Goal: Task Accomplishment & Management: Manage account settings

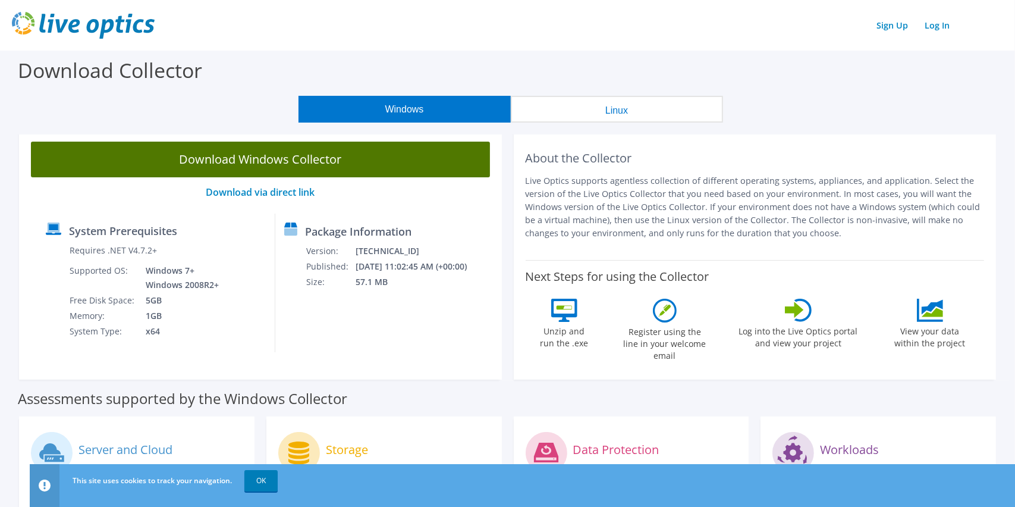
click at [233, 162] on link "Download Windows Collector" at bounding box center [260, 160] width 459 height 36
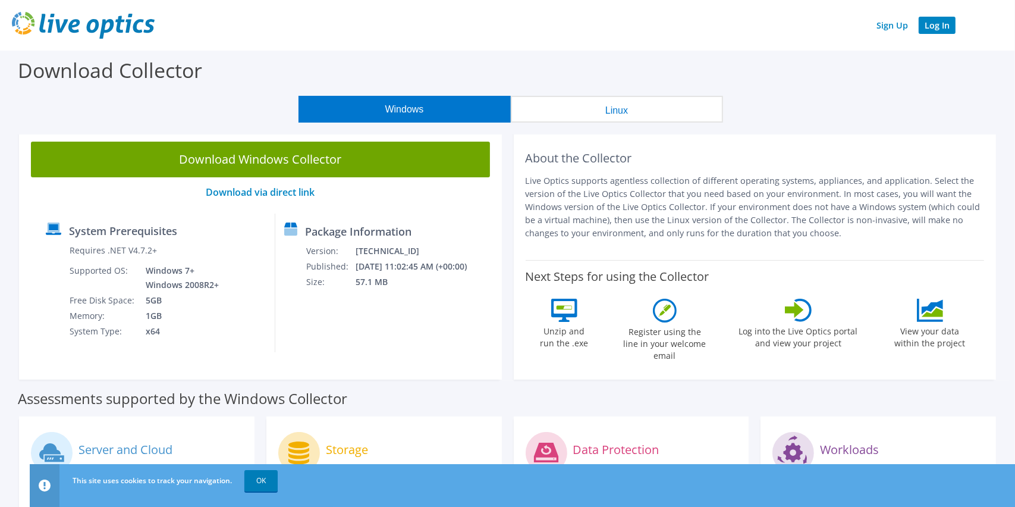
click at [943, 21] on link "Log In" at bounding box center [937, 25] width 37 height 17
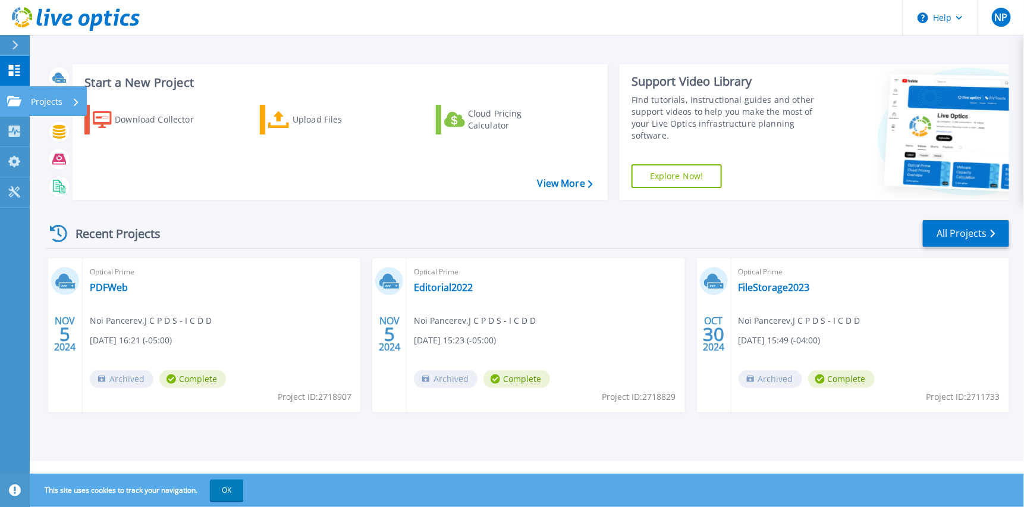
click at [70, 101] on div "Projects" at bounding box center [55, 101] width 49 height 31
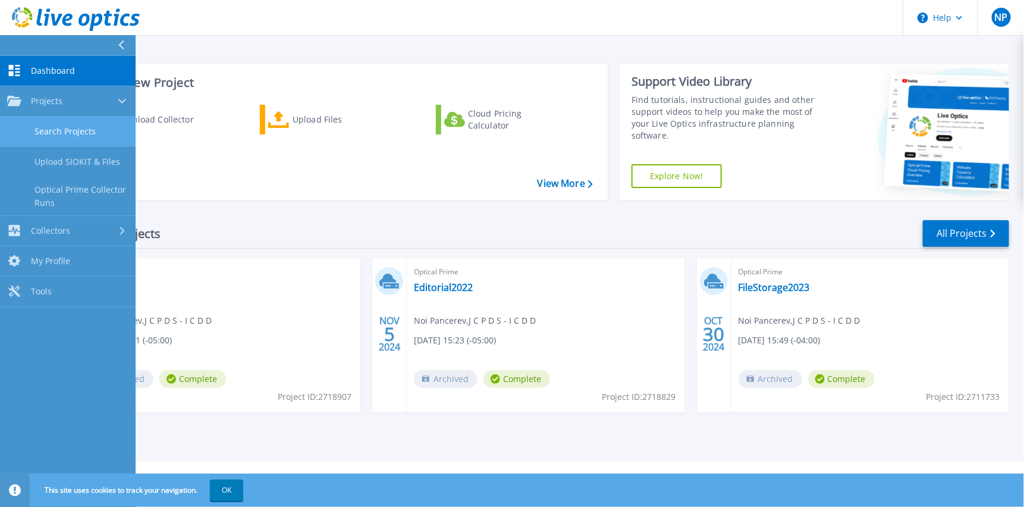
click at [90, 137] on link "Search Projects" at bounding box center [68, 132] width 136 height 30
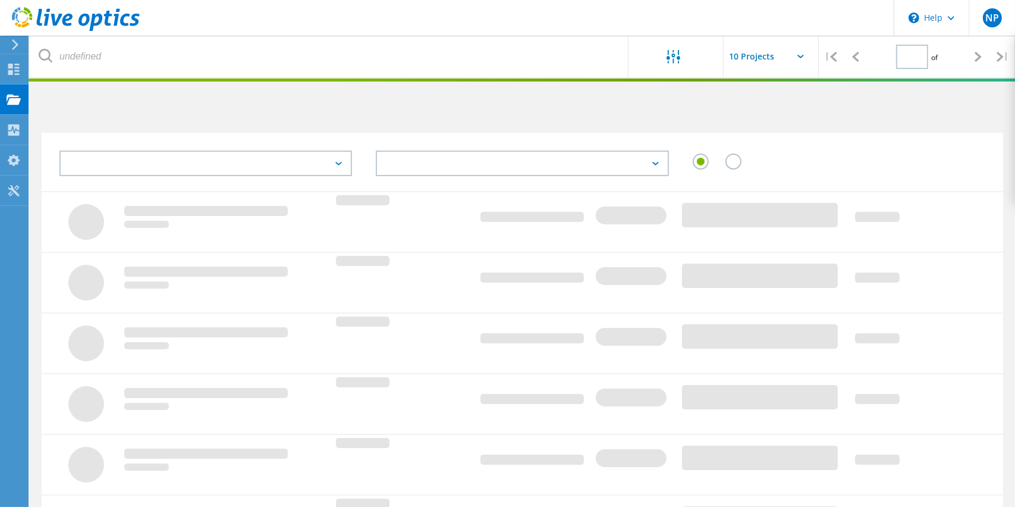
type input "1"
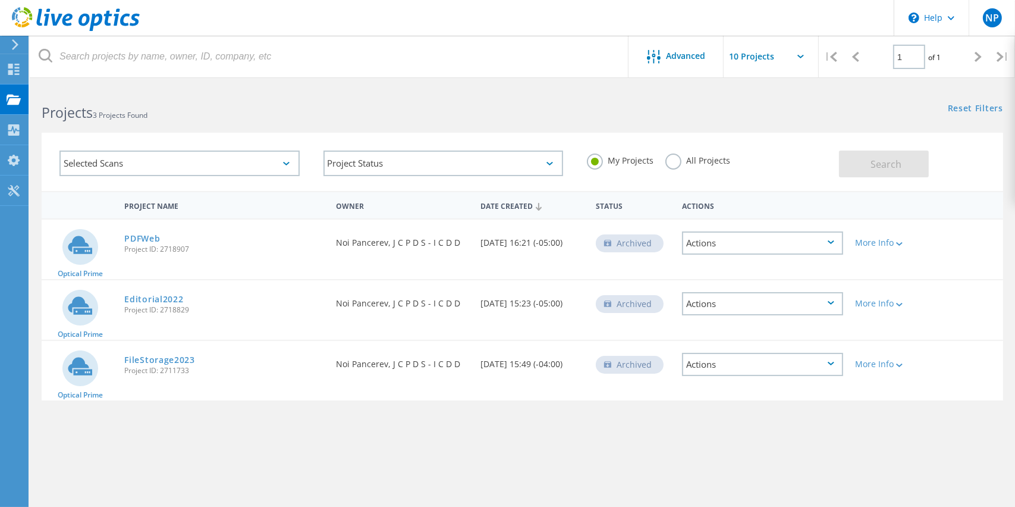
click at [119, 159] on div "Selected Scans" at bounding box center [179, 164] width 240 height 26
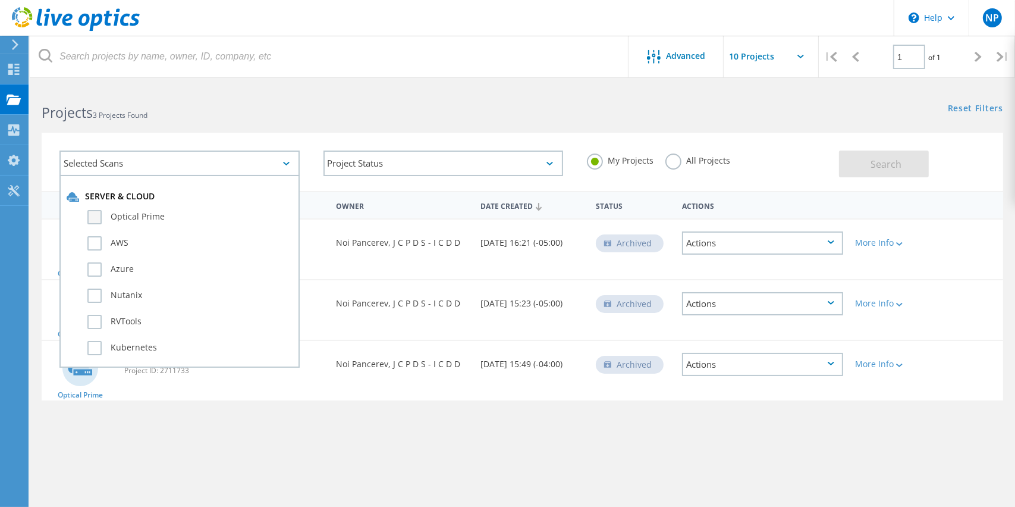
click at [131, 216] on label "Optical Prime" at bounding box center [189, 217] width 205 height 14
click at [0, 0] on input "Optical Prime" at bounding box center [0, 0] width 0 height 0
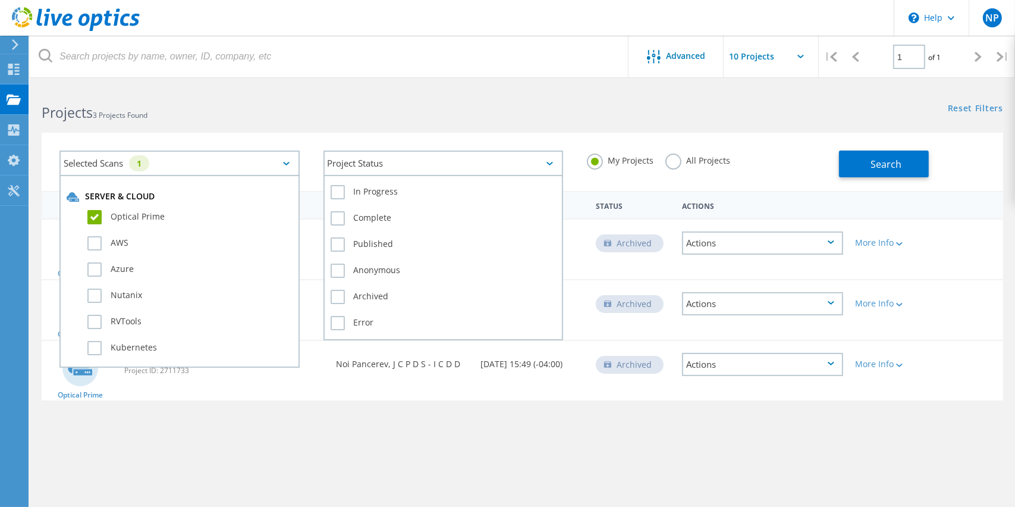
click at [423, 166] on div "Project Status" at bounding box center [444, 164] width 240 height 26
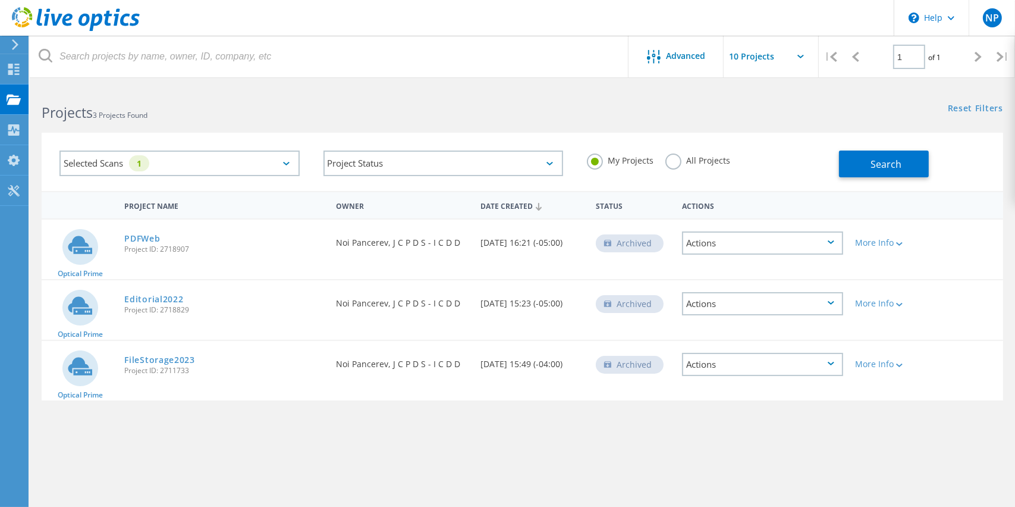
click at [783, 127] on div "Selected Scans 1 Project Status In Progress Complete Published Anonymous Archiv…" at bounding box center [523, 154] width 986 height 73
click at [897, 170] on button "Search" at bounding box center [884, 164] width 90 height 27
click at [68, 168] on div "Selected Scans 1" at bounding box center [179, 164] width 240 height 26
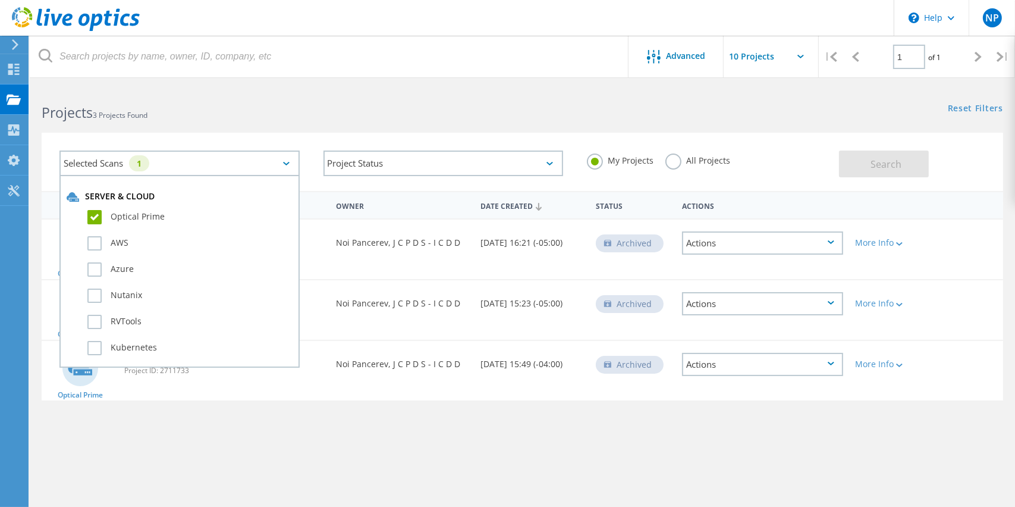
click at [197, 165] on div "Selected Scans 1" at bounding box center [179, 164] width 240 height 26
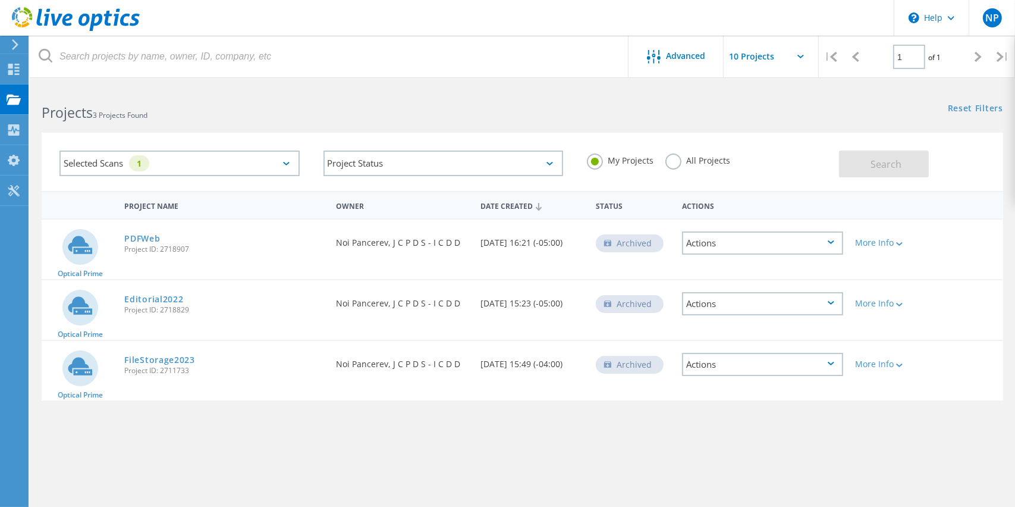
click at [281, 159] on div "Selected Scans 1" at bounding box center [179, 164] width 240 height 26
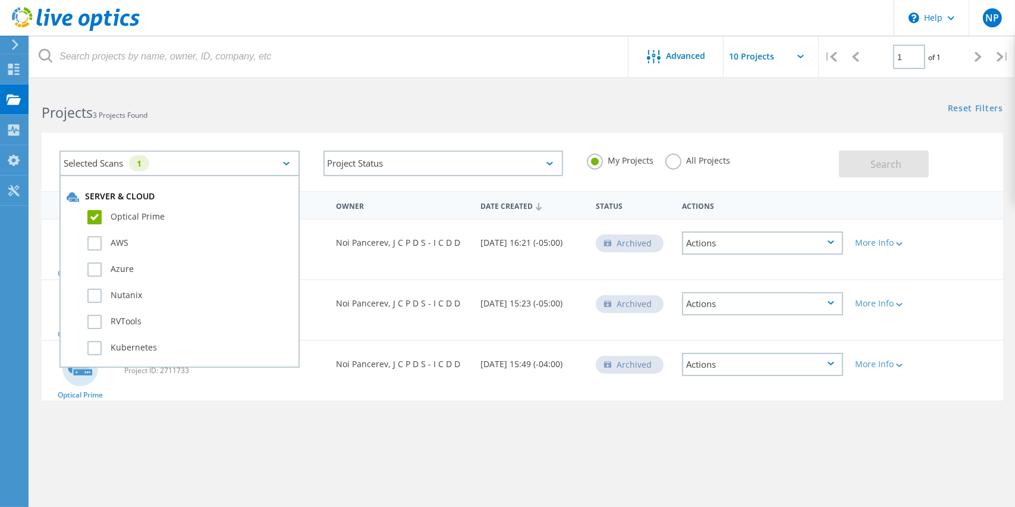
click at [281, 159] on div "Selected Scans 1" at bounding box center [179, 164] width 240 height 26
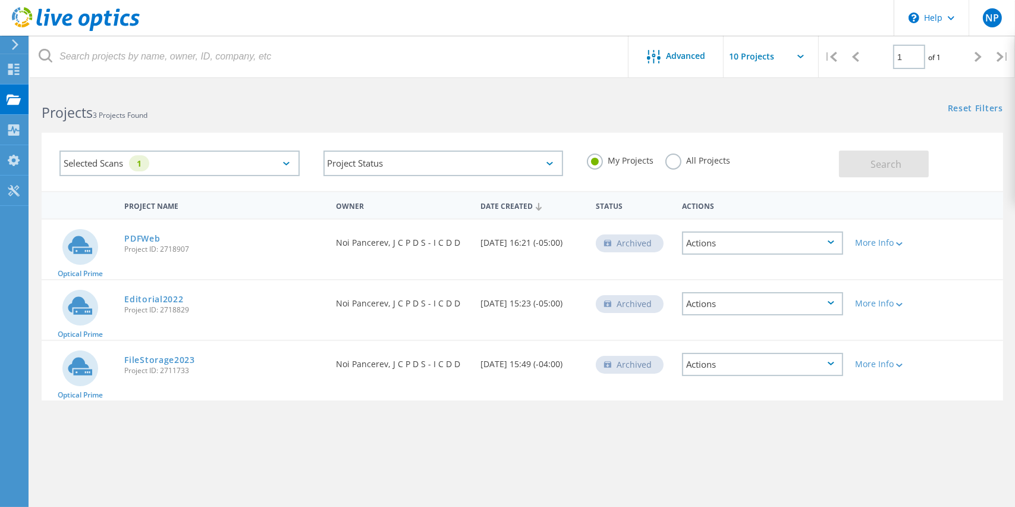
click at [773, 148] on div "My Projects All Projects" at bounding box center [707, 161] width 264 height 44
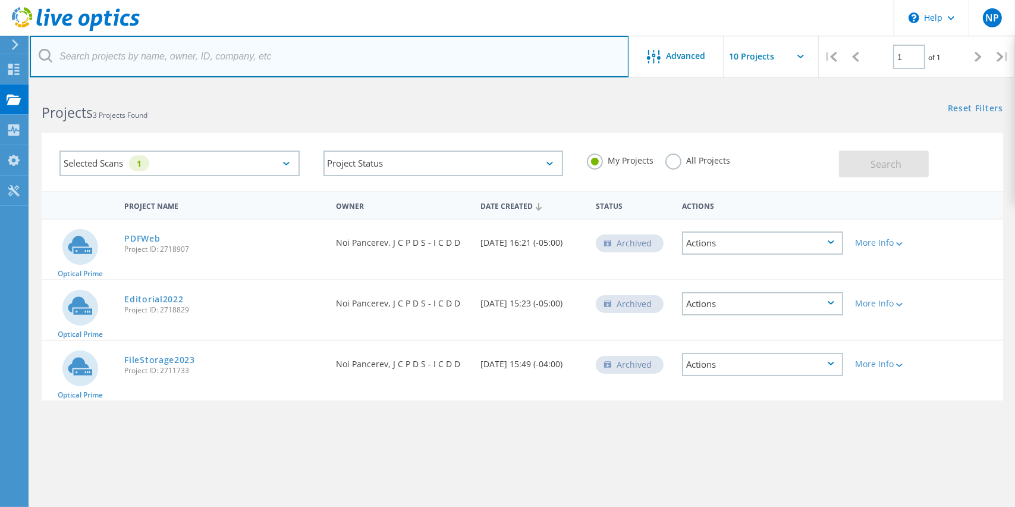
click at [58, 53] on input "text" at bounding box center [330, 57] width 600 height 42
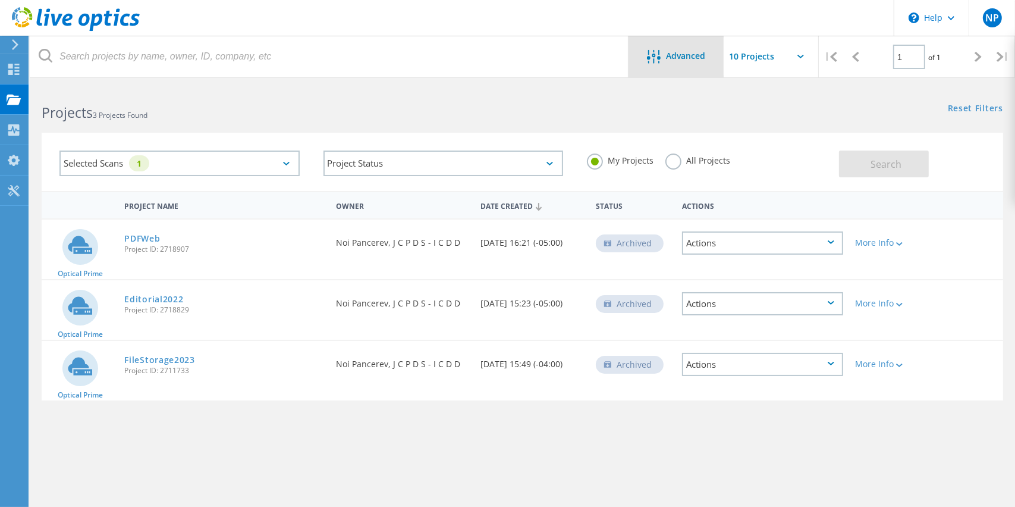
click at [655, 58] on icon at bounding box center [654, 57] width 14 height 14
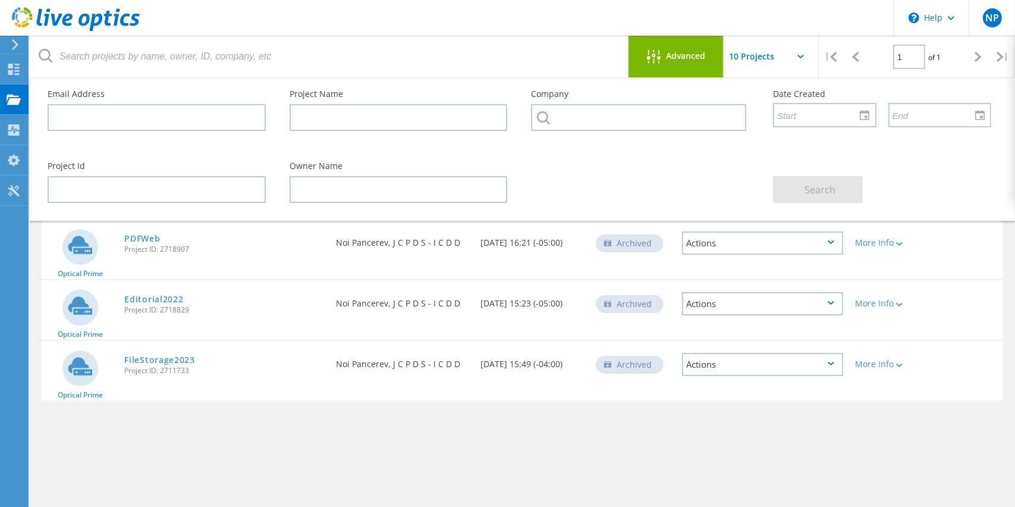
click at [751, 58] on input "text" at bounding box center [783, 57] width 119 height 42
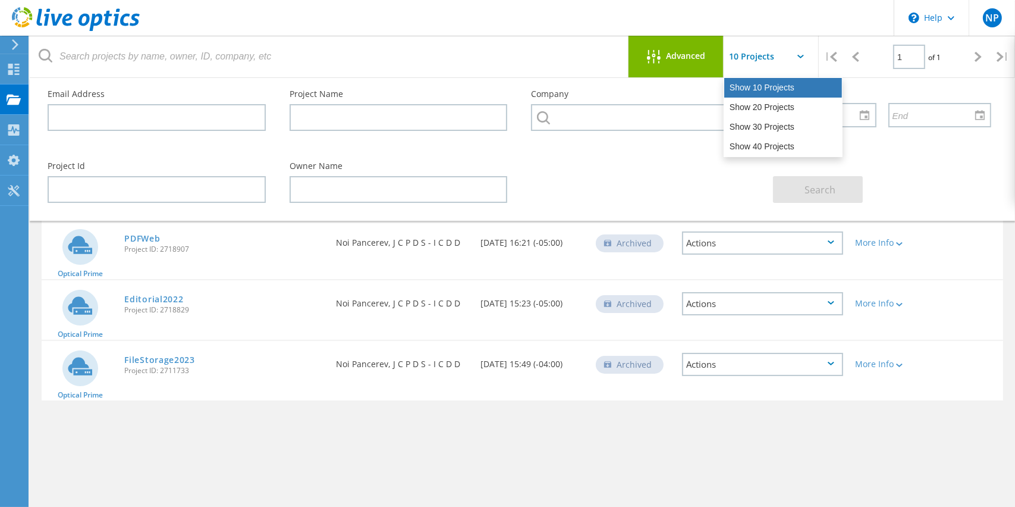
click at [764, 81] on div "Show 10 Projects" at bounding box center [784, 88] width 118 height 20
type input "Show 10 Projects"
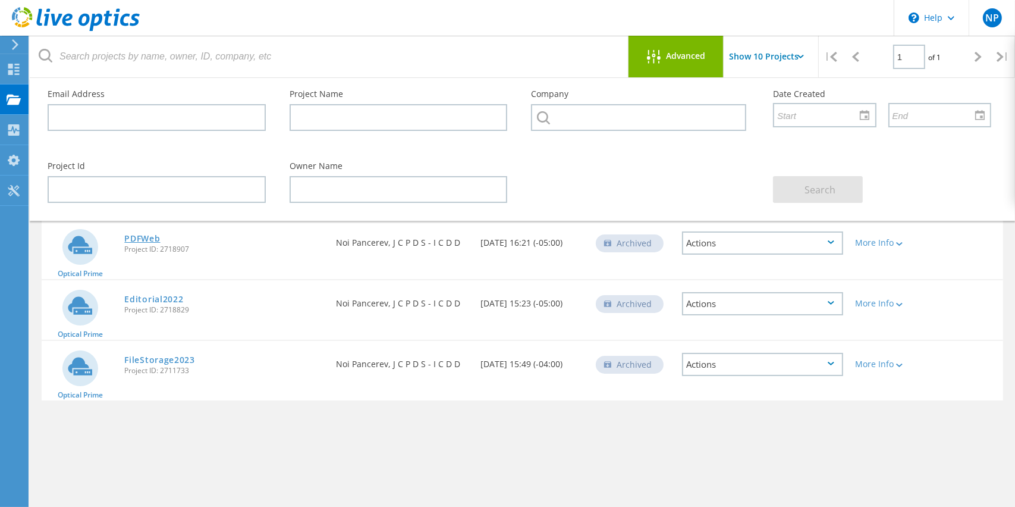
click at [152, 235] on link "PDFWeb" at bounding box center [142, 238] width 36 height 8
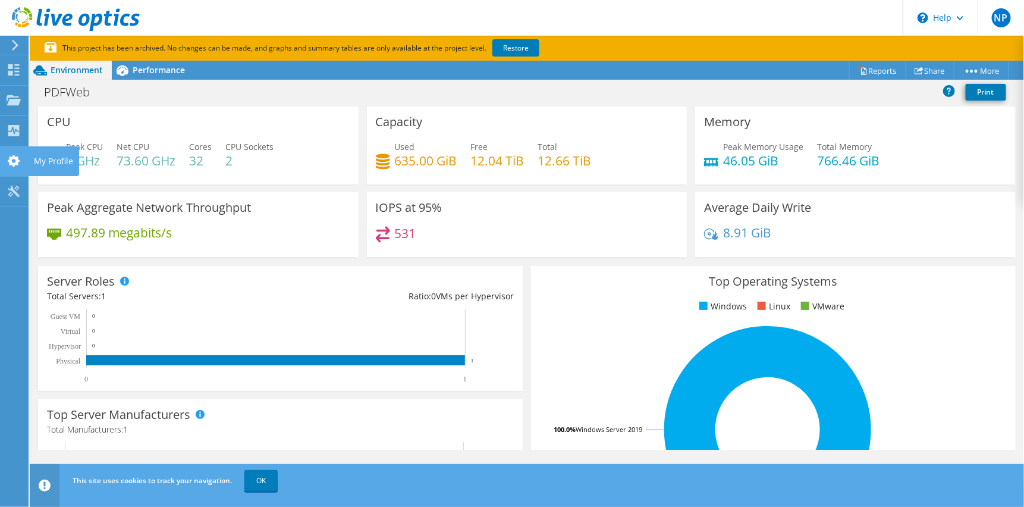
click at [19, 161] on icon at bounding box center [14, 160] width 14 height 11
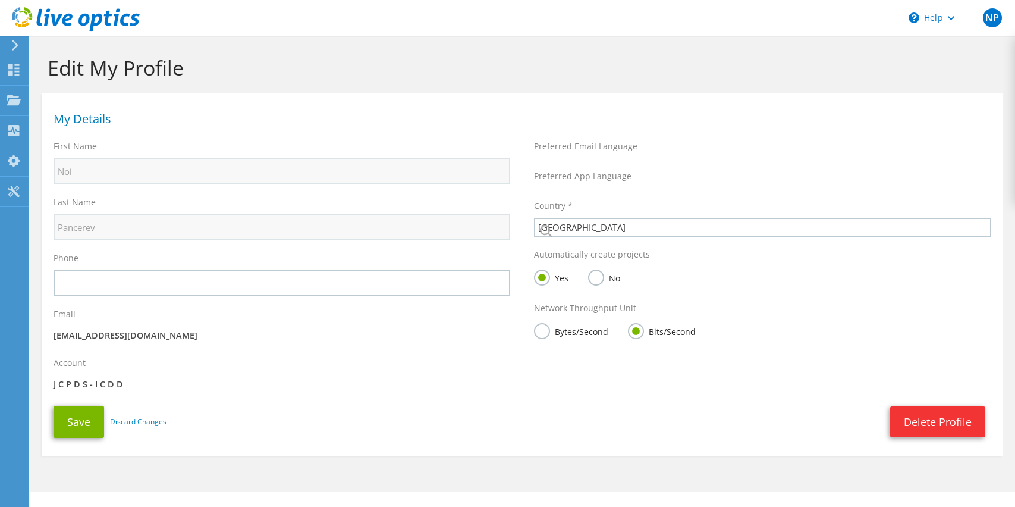
select select "224"
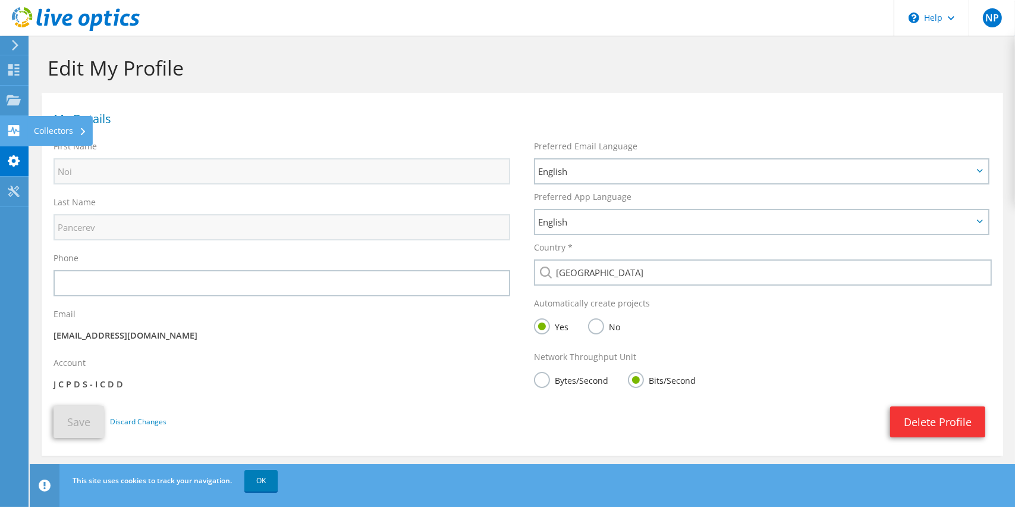
click at [13, 127] on icon at bounding box center [14, 130] width 14 height 11
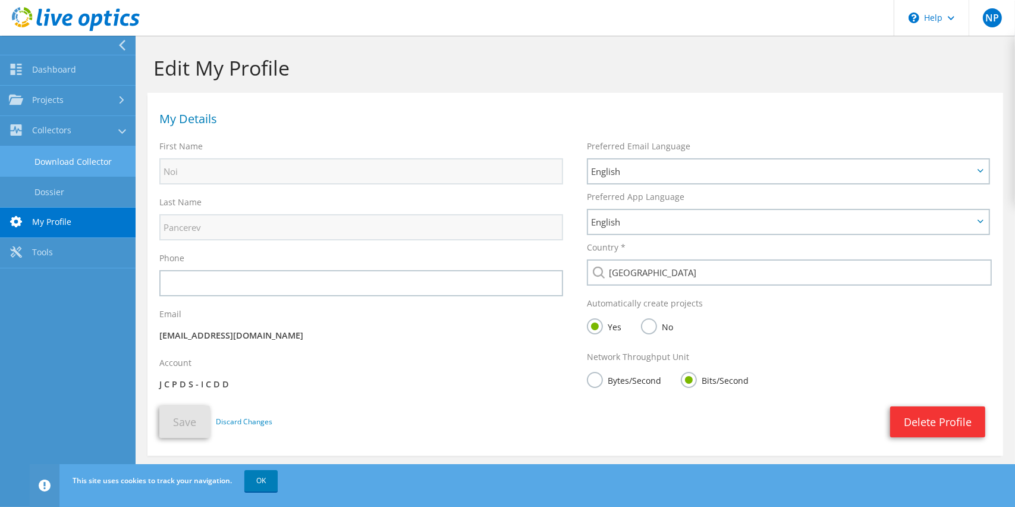
click at [88, 161] on link "Download Collector" at bounding box center [68, 161] width 136 height 30
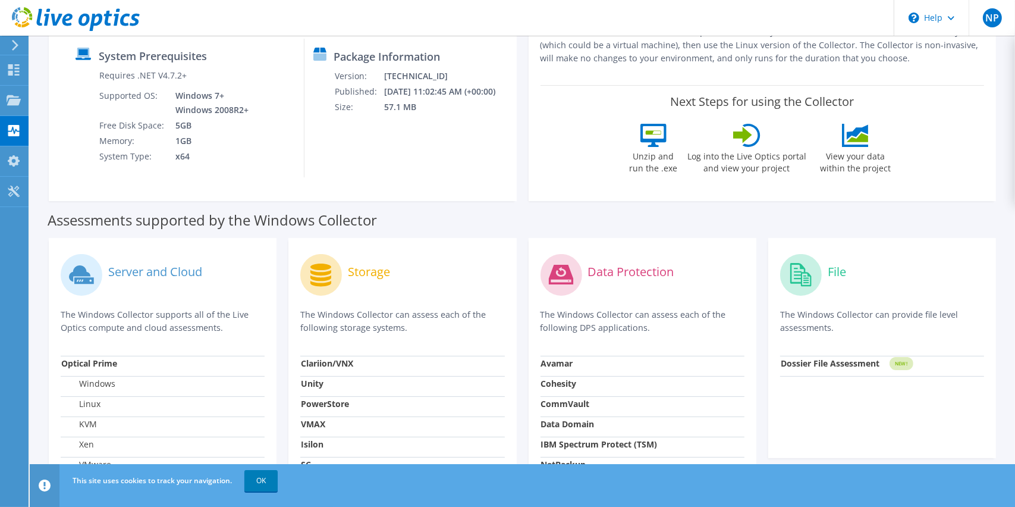
scroll to position [238, 0]
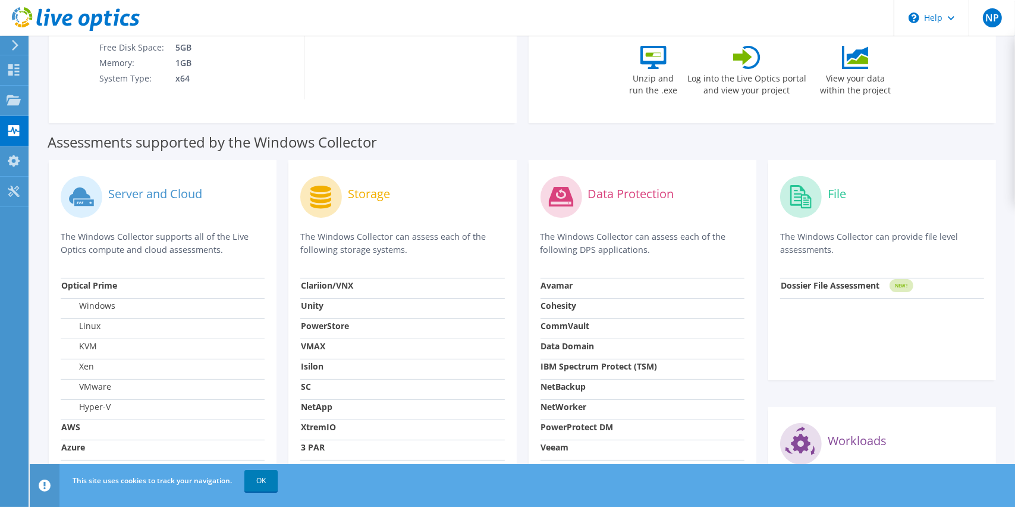
click at [138, 197] on label "Server and Cloud" at bounding box center [155, 194] width 94 height 12
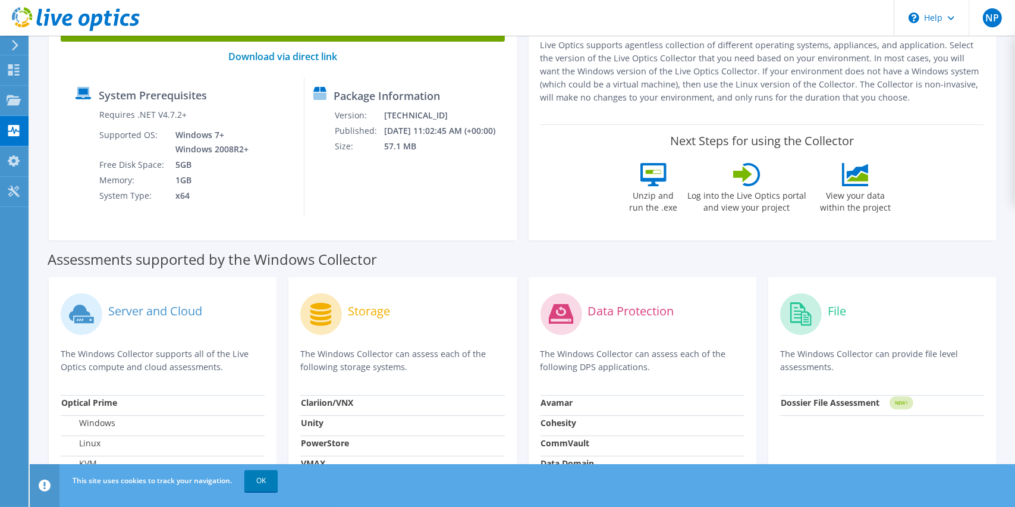
scroll to position [0, 0]
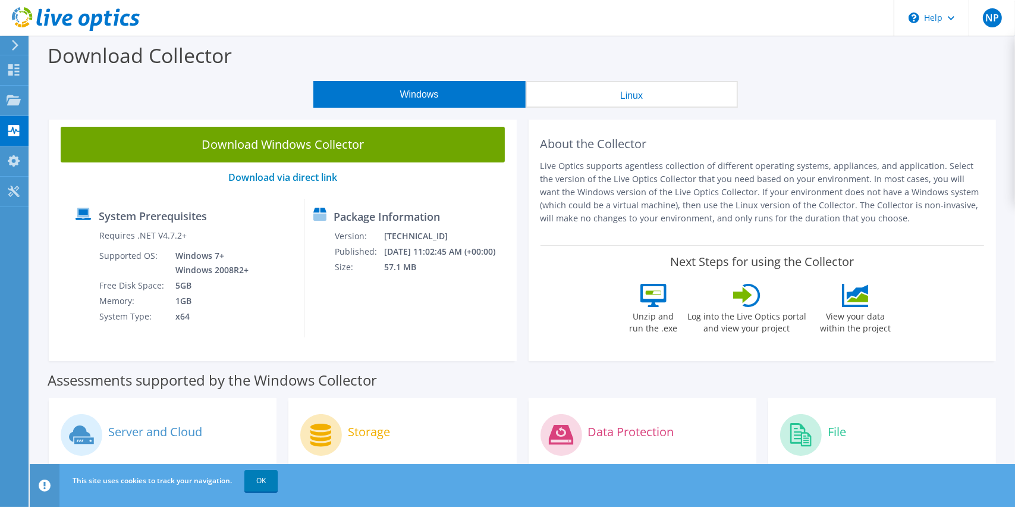
click at [459, 91] on button "Windows" at bounding box center [419, 94] width 212 height 27
click at [19, 45] on icon at bounding box center [15, 45] width 9 height 11
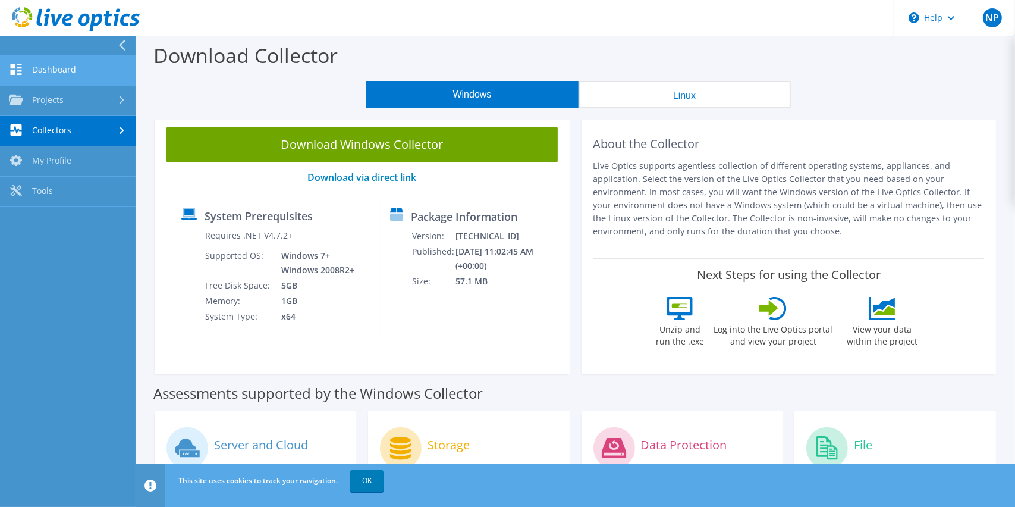
click at [58, 73] on link "Dashboard" at bounding box center [68, 70] width 136 height 30
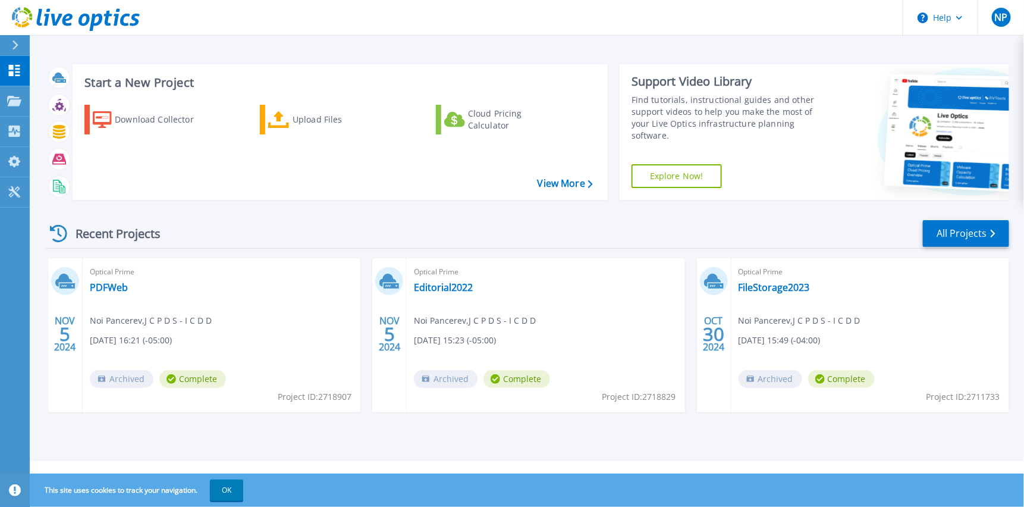
click at [679, 172] on link "Explore Now!" at bounding box center [677, 176] width 90 height 24
click at [660, 181] on link "Explore Now!" at bounding box center [677, 176] width 90 height 24
click at [53, 237] on icon at bounding box center [58, 233] width 17 height 17
click at [984, 231] on link "All Projects" at bounding box center [966, 233] width 86 height 27
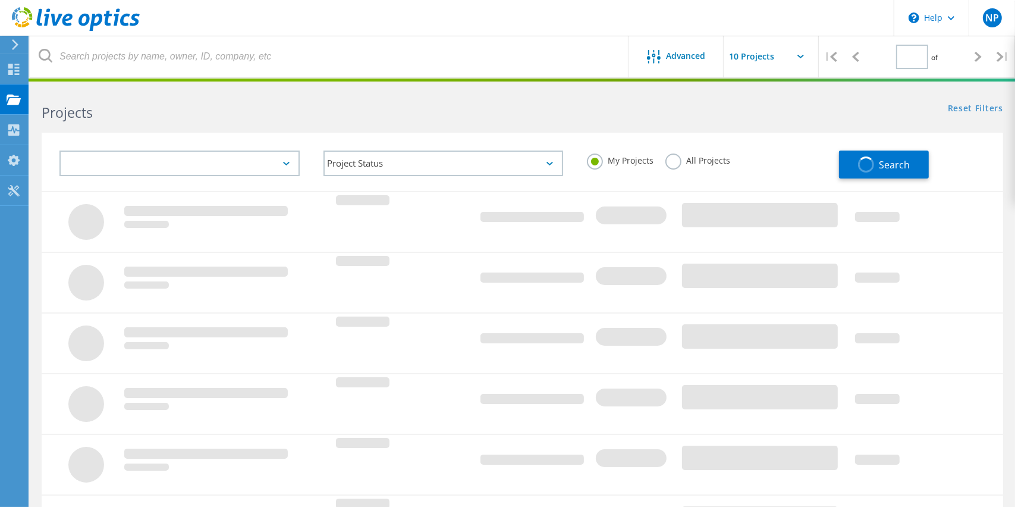
type input "1"
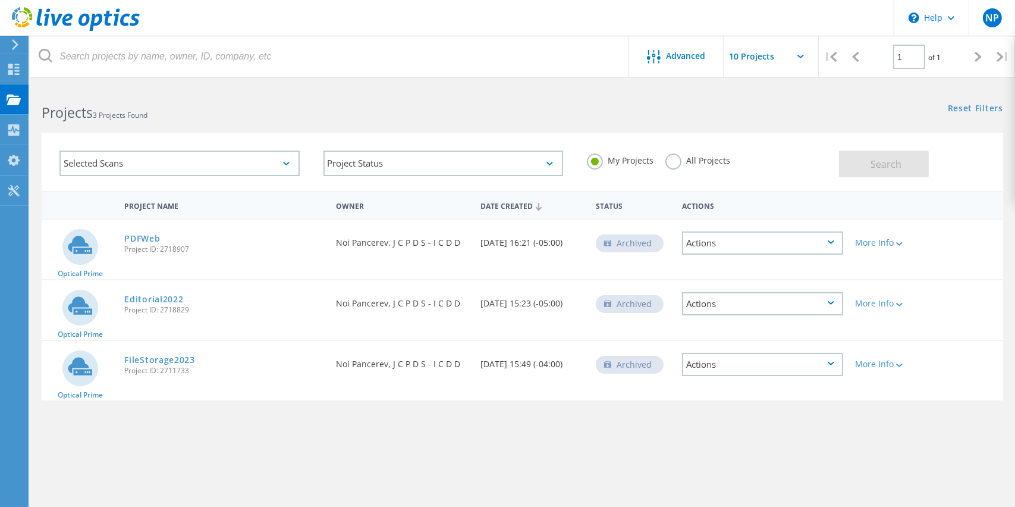
click at [254, 172] on div "Selected Scans" at bounding box center [179, 164] width 240 height 26
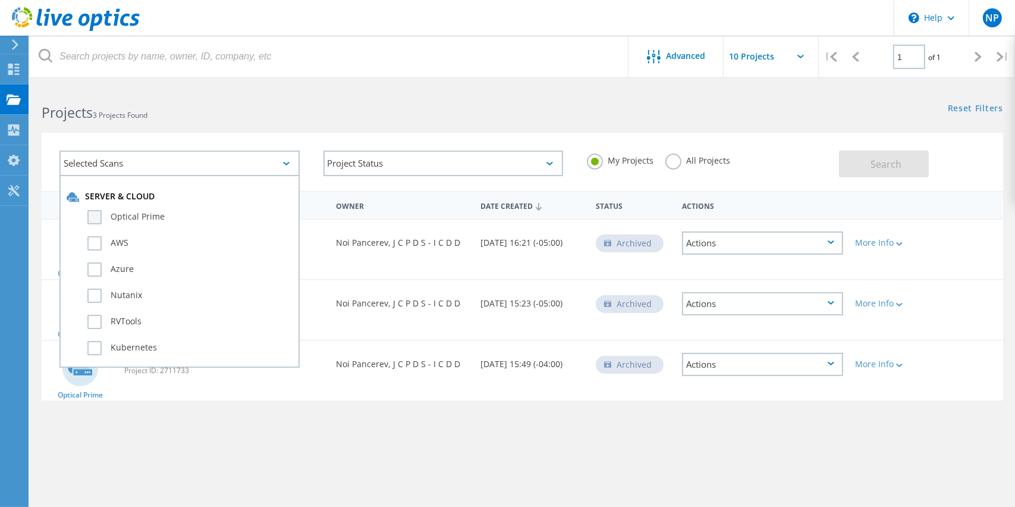
click at [100, 221] on label "Optical Prime" at bounding box center [189, 217] width 205 height 14
click at [0, 0] on input "Optical Prime" at bounding box center [0, 0] width 0 height 0
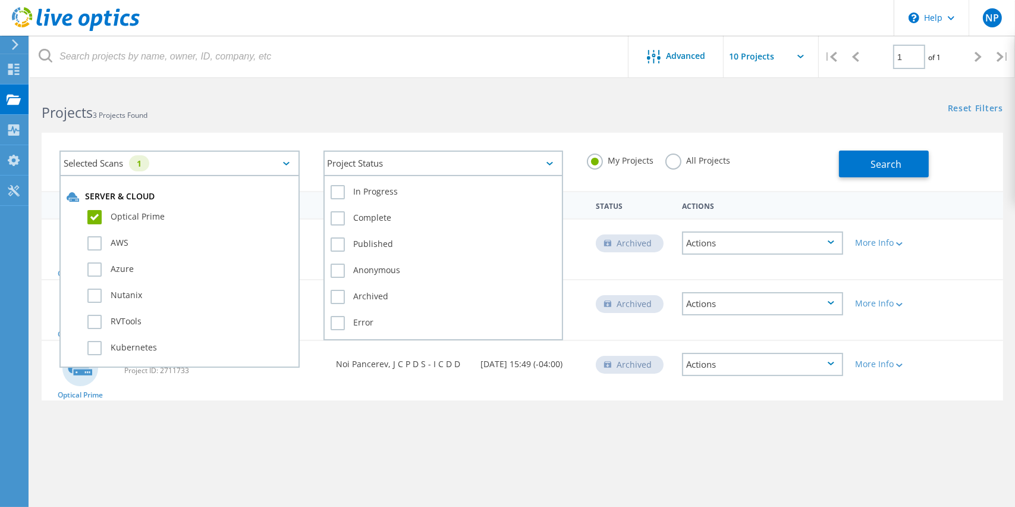
click at [383, 164] on div "Project Status" at bounding box center [444, 164] width 240 height 26
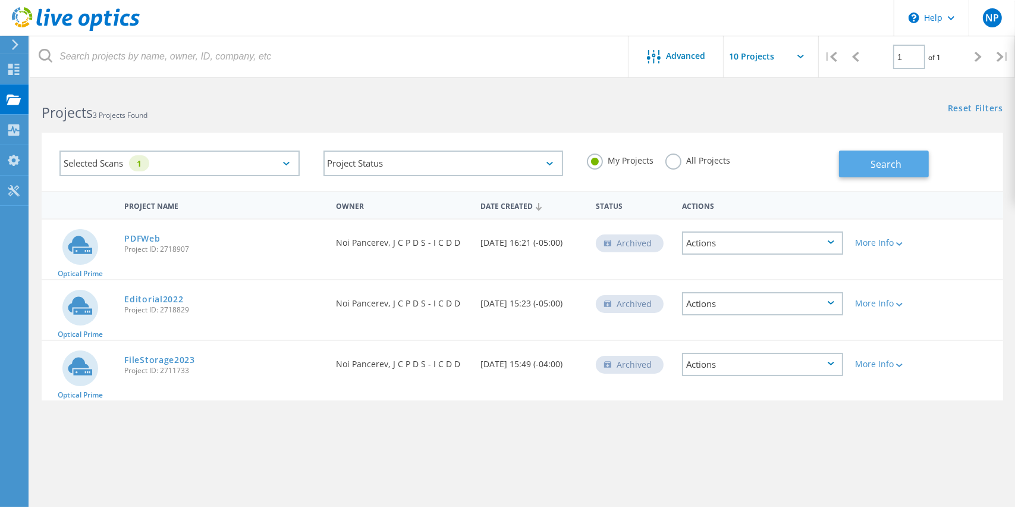
click at [873, 163] on span "Search" at bounding box center [886, 164] width 31 height 13
click at [821, 239] on div "Actions" at bounding box center [762, 242] width 161 height 23
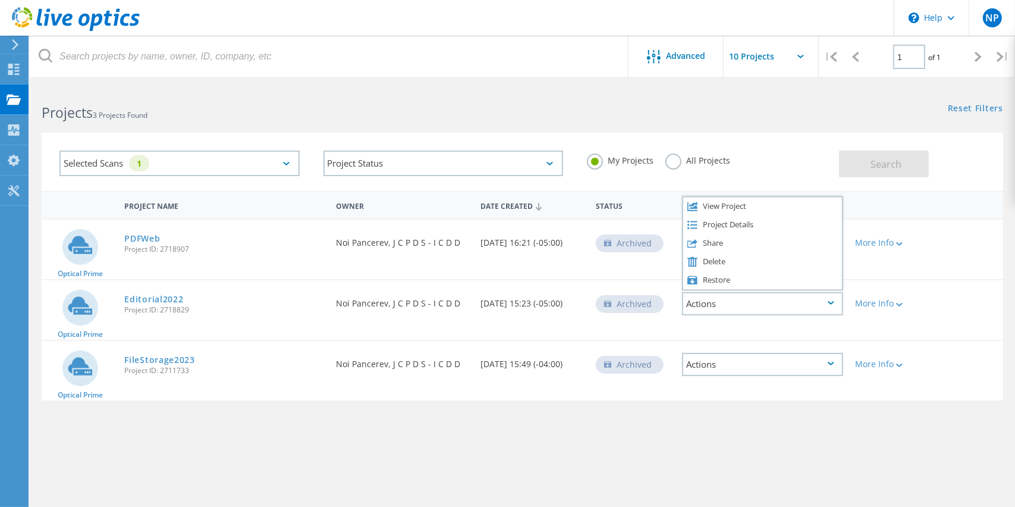
click at [922, 209] on div at bounding box center [887, 205] width 77 height 22
